Goal: Information Seeking & Learning: Learn about a topic

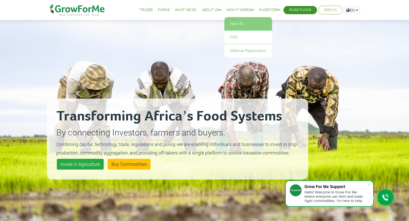
click at [235, 23] on link "How To" at bounding box center [249, 23] width 48 height 13
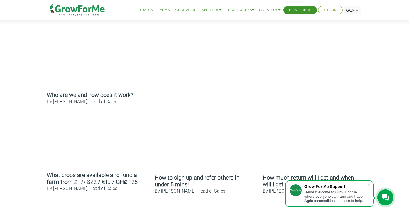
scroll to position [203, 0]
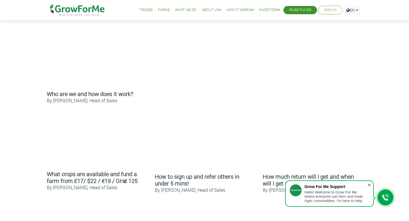
click at [370, 184] on span at bounding box center [370, 185] width 6 height 6
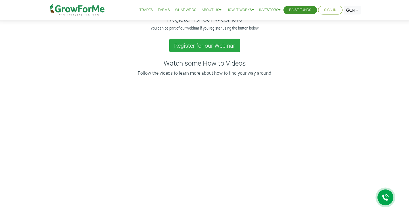
scroll to position [0, 0]
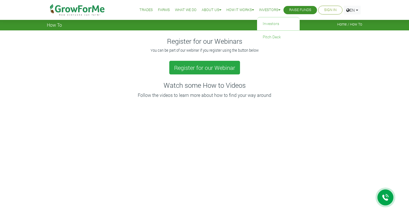
click at [265, 8] on link "Investors" at bounding box center [269, 10] width 21 height 6
